Goal: Navigation & Orientation: Find specific page/section

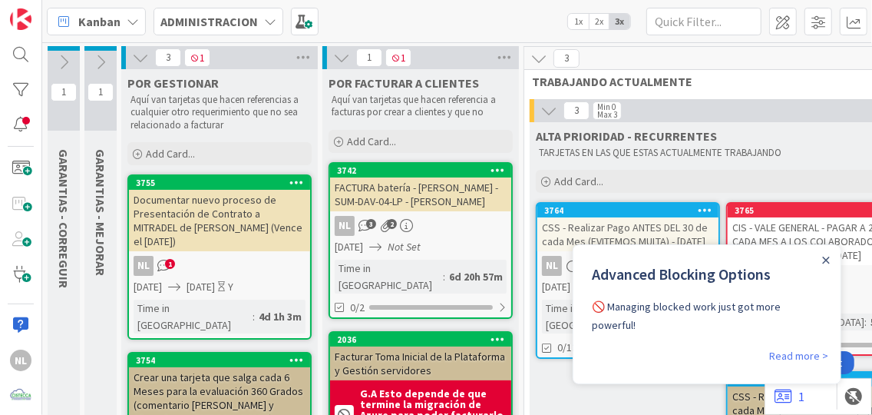
click at [825, 251] on div "Close Announcement" at bounding box center [826, 258] width 8 height 15
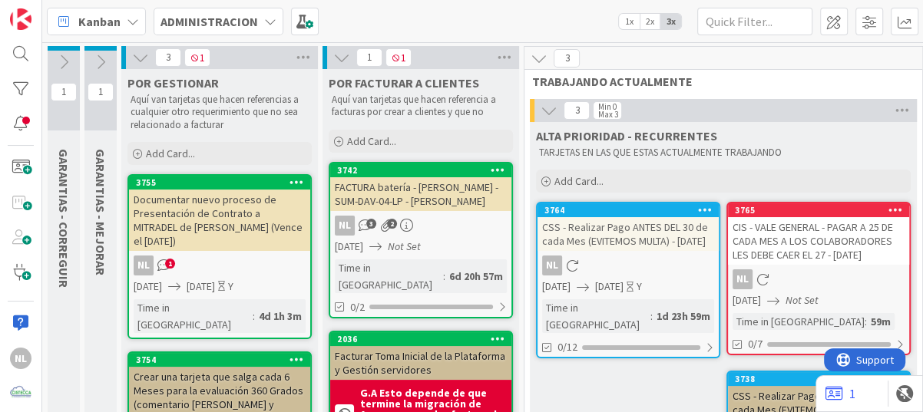
click at [55, 64] on icon at bounding box center [63, 62] width 17 height 17
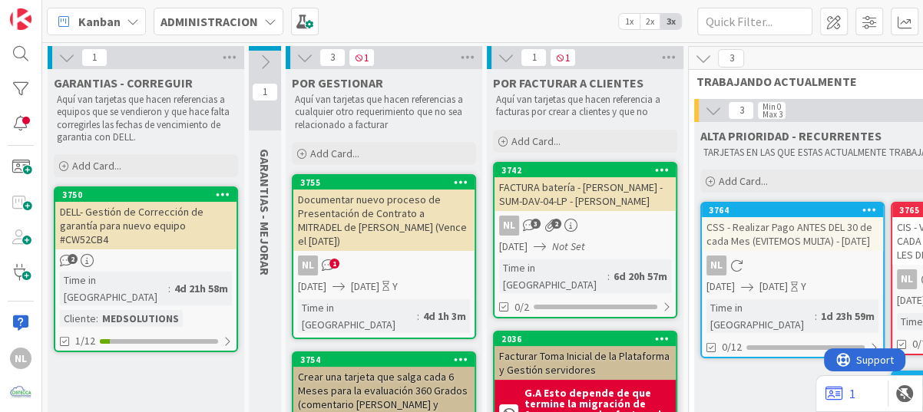
click at [168, 246] on div "DELL- Gestión de Corrección de garantía para nuevo equipo #CW52CB4" at bounding box center [145, 226] width 181 height 48
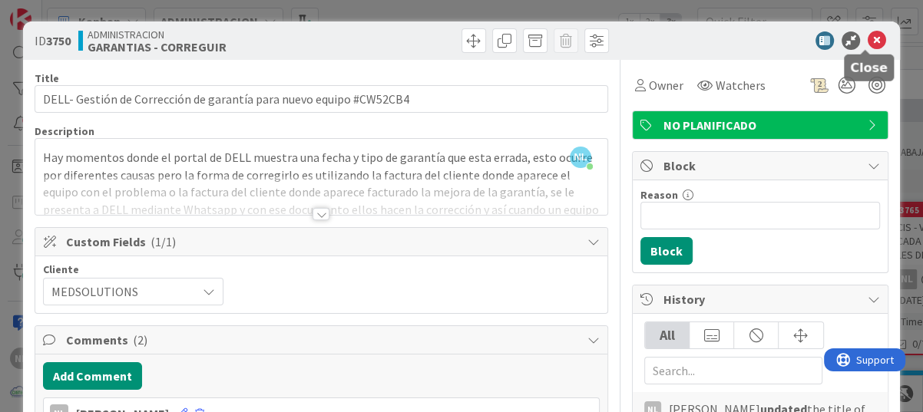
click at [868, 33] on icon at bounding box center [877, 40] width 18 height 18
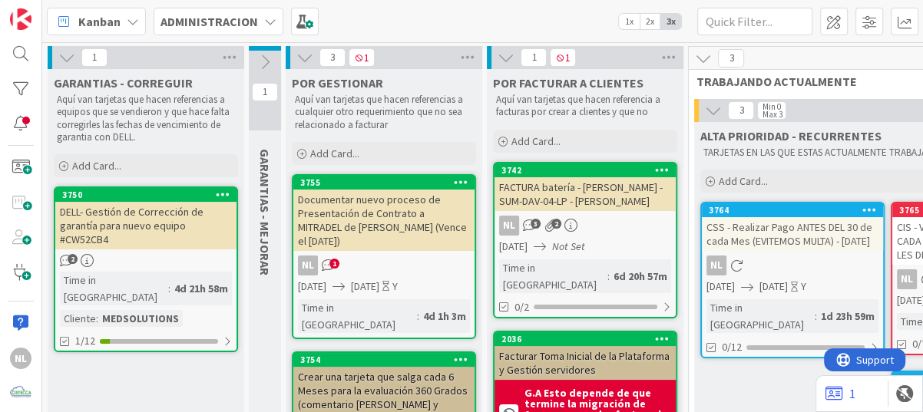
click at [61, 57] on icon at bounding box center [66, 57] width 17 height 17
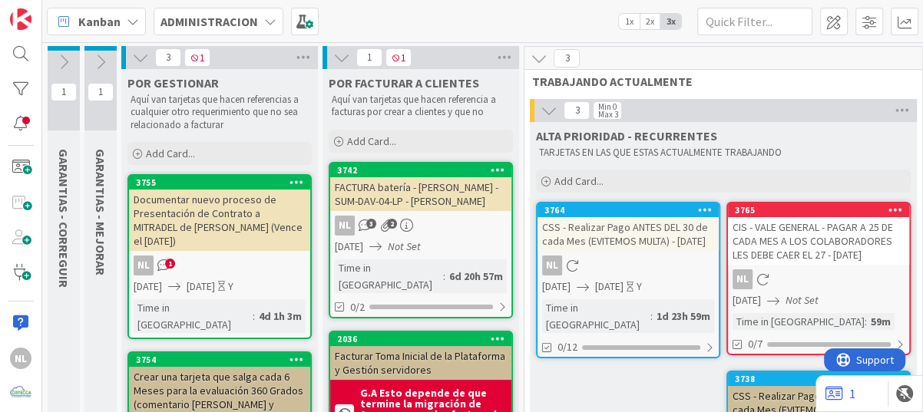
click at [101, 60] on icon at bounding box center [100, 62] width 17 height 17
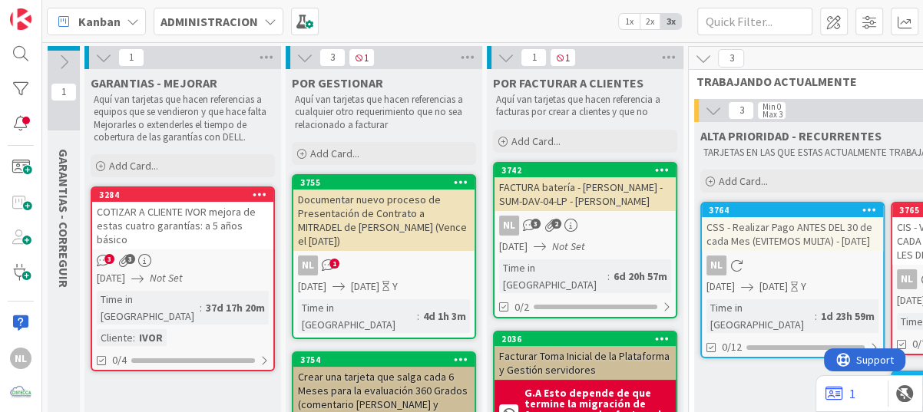
click at [210, 254] on div "3 3" at bounding box center [182, 260] width 181 height 13
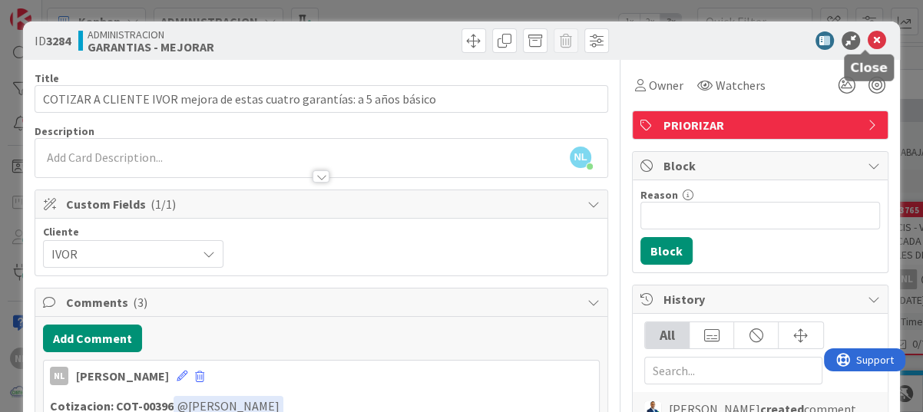
click at [868, 38] on icon at bounding box center [877, 40] width 18 height 18
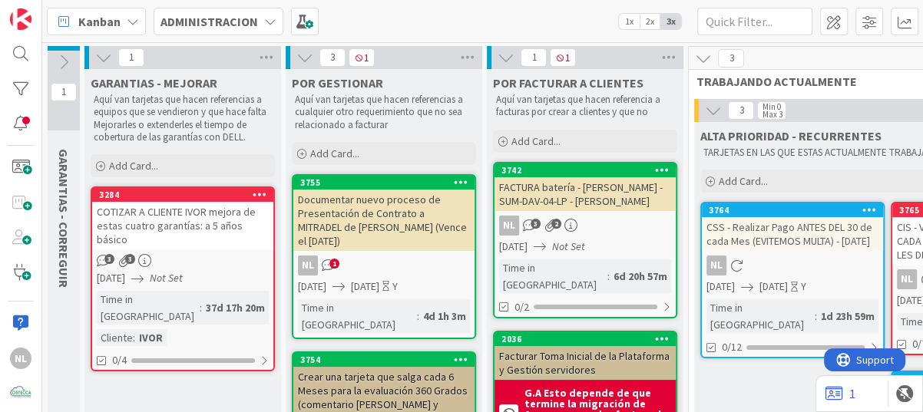
click at [104, 56] on icon at bounding box center [103, 57] width 17 height 17
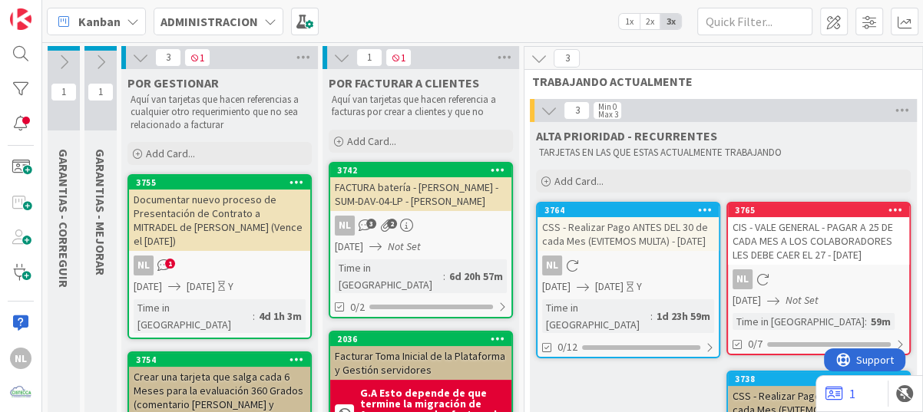
click at [410, 172] on div "3742" at bounding box center [424, 170] width 174 height 11
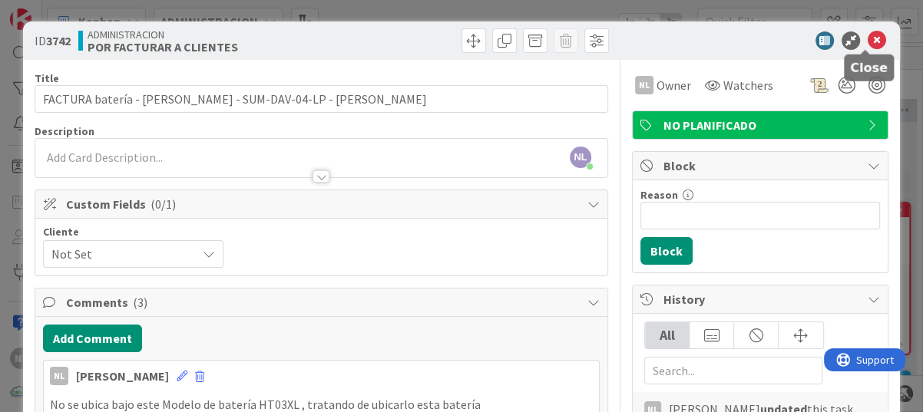
click at [868, 35] on icon at bounding box center [877, 40] width 18 height 18
